Goal: Information Seeking & Learning: Learn about a topic

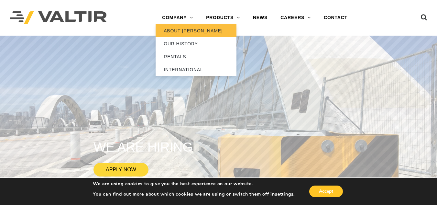
click at [182, 30] on link "ABOUT [PERSON_NAME]" at bounding box center [195, 30] width 81 height 13
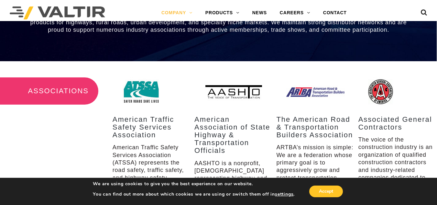
scroll to position [789, 0]
